Goal: Task Accomplishment & Management: Manage account settings

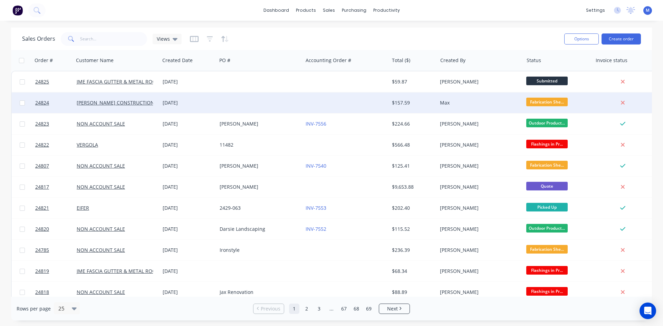
click at [212, 101] on div "[DATE]" at bounding box center [188, 102] width 51 height 7
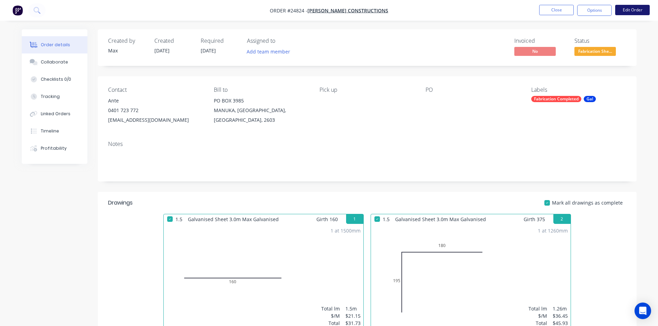
click at [632, 8] on button "Edit Order" at bounding box center [632, 10] width 35 height 10
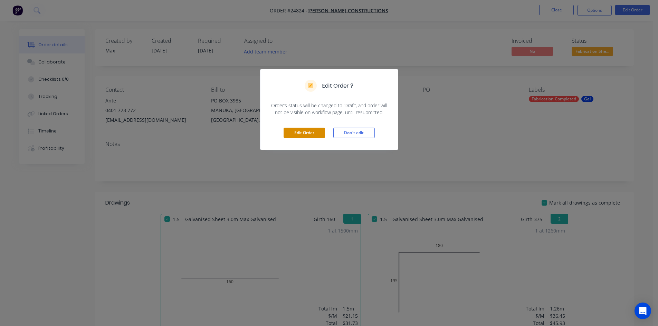
click at [298, 133] on button "Edit Order" at bounding box center [303, 133] width 41 height 10
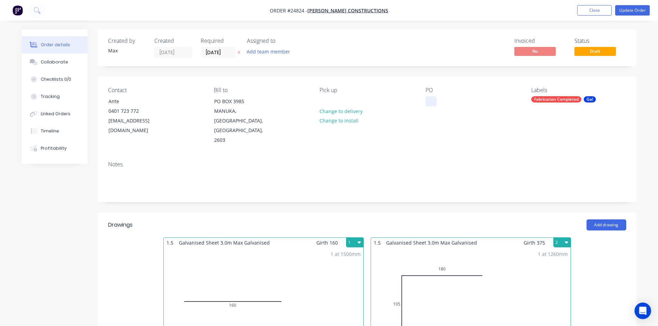
click at [428, 102] on div at bounding box center [430, 101] width 11 height 10
click at [636, 10] on button "Update Order" at bounding box center [632, 10] width 35 height 10
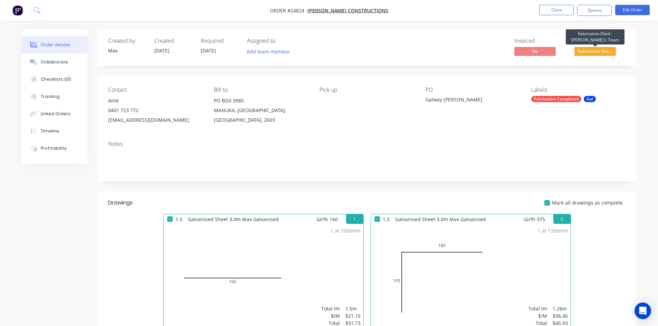
click at [598, 52] on span "Fabrication She..." at bounding box center [594, 51] width 41 height 9
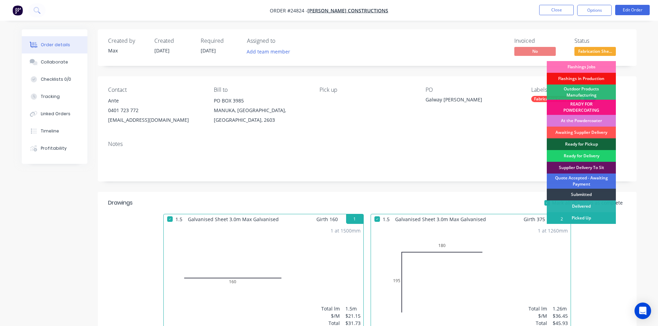
click at [597, 220] on div "Picked Up" at bounding box center [580, 218] width 69 height 12
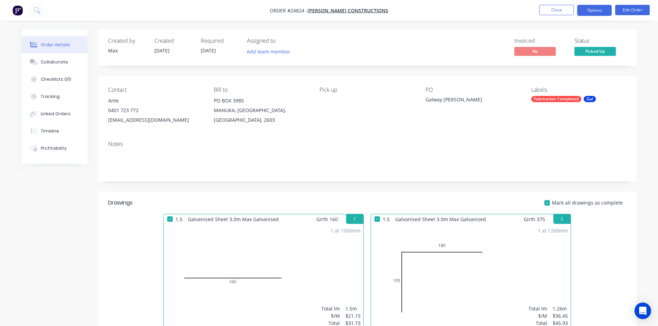
click at [596, 10] on button "Options" at bounding box center [594, 10] width 35 height 11
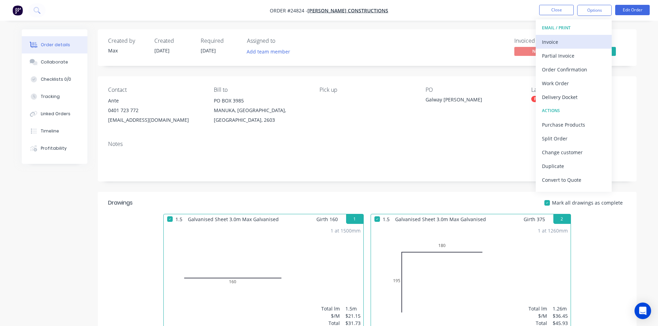
click at [559, 40] on div "Invoice" at bounding box center [574, 42] width 64 height 10
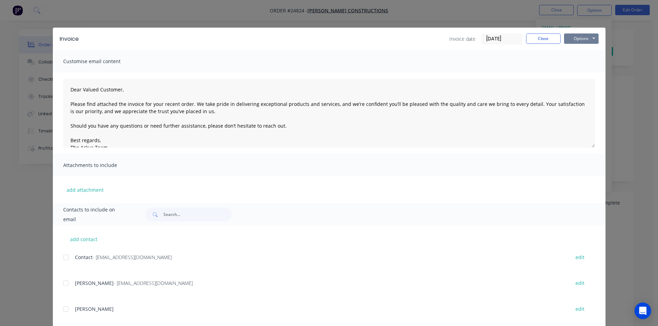
click at [587, 39] on button "Options" at bounding box center [581, 38] width 35 height 10
click at [492, 16] on div "Invoice Invoice date [DATE] Close Options Preview Print Email Customise email c…" at bounding box center [329, 163] width 658 height 326
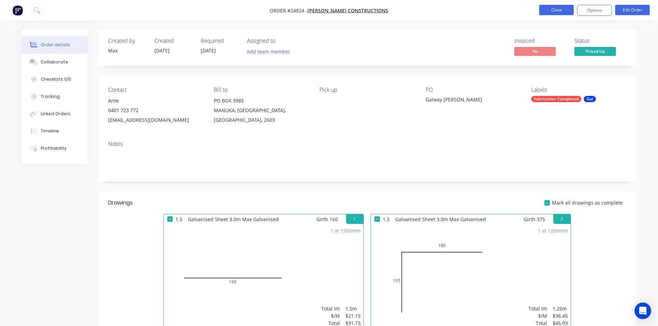
click at [564, 12] on button "Close" at bounding box center [556, 10] width 35 height 10
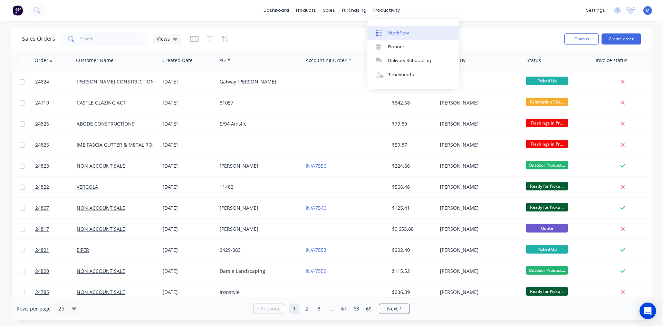
click at [406, 31] on div "Workflow" at bounding box center [398, 33] width 21 height 6
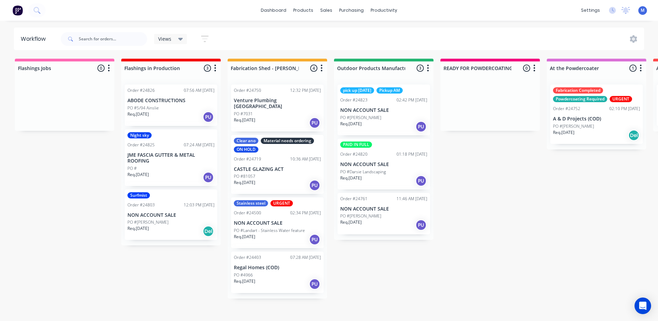
click at [177, 165] on div "PO #" at bounding box center [170, 168] width 87 height 6
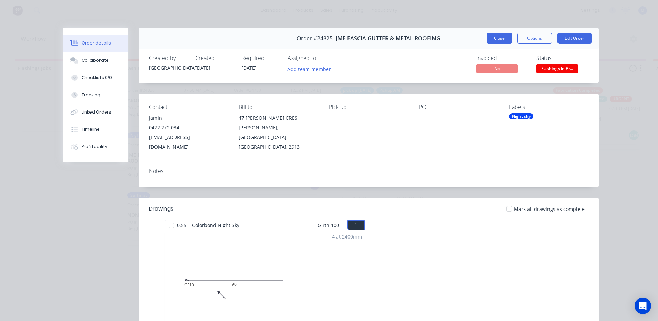
click at [488, 39] on button "Close" at bounding box center [498, 38] width 25 height 11
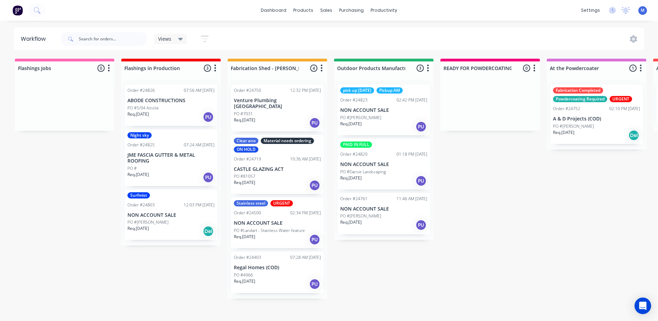
click at [183, 173] on div "Req. [DATE] PU" at bounding box center [170, 178] width 87 height 12
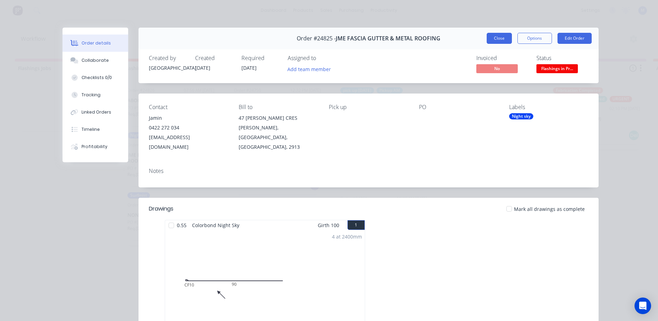
click at [491, 40] on button "Close" at bounding box center [498, 38] width 25 height 11
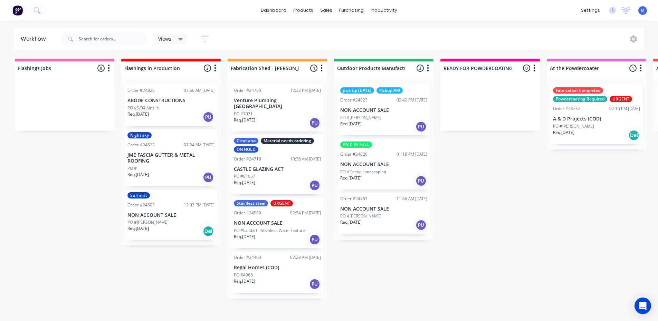
click at [180, 227] on div "Req. [DATE] Del" at bounding box center [170, 231] width 87 height 12
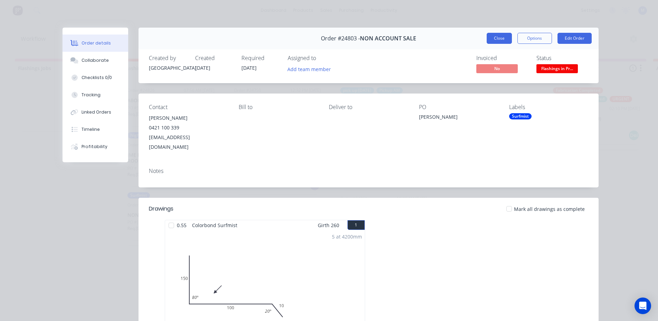
click at [492, 36] on button "Close" at bounding box center [498, 38] width 25 height 11
